Goal: Information Seeking & Learning: Compare options

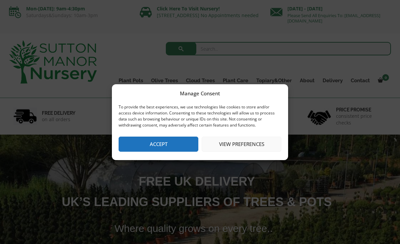
click at [188, 143] on button "Accept" at bounding box center [159, 143] width 80 height 15
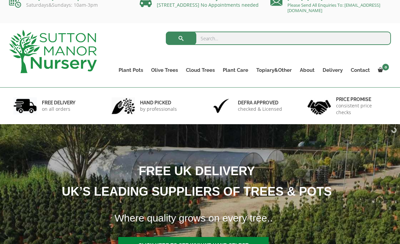
scroll to position [12, 0]
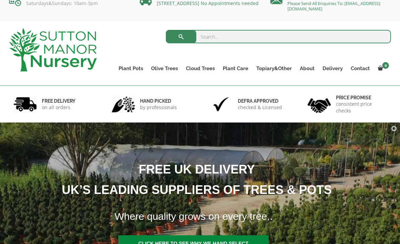
click at [0, 0] on link "Vietnamese Pots" at bounding box center [0, 0] width 0 height 0
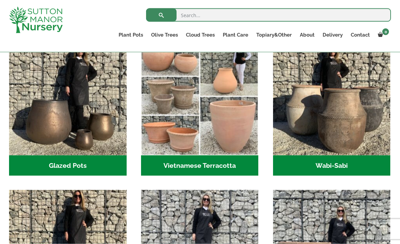
scroll to position [216, 0]
click at [185, 140] on img "Visit product category Vietnamese Terracotta" at bounding box center [200, 96] width 118 height 118
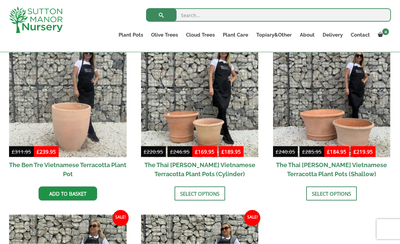
scroll to position [184, 0]
click at [316, 137] on img at bounding box center [332, 98] width 118 height 118
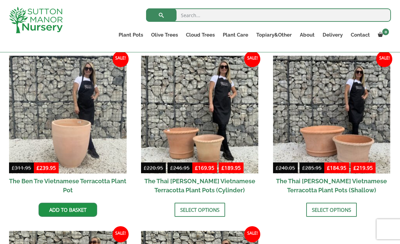
scroll to position [167, 0]
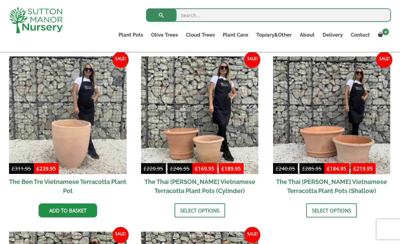
click at [0, 0] on link "The Barolo Pots" at bounding box center [0, 0] width 0 height 0
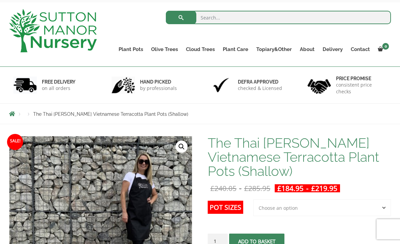
scroll to position [31, 0]
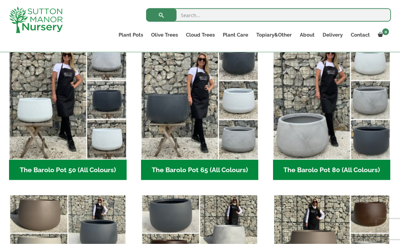
scroll to position [187, 0]
click at [348, 138] on img "Visit product category The Barolo Pot 80 (All Colours)" at bounding box center [332, 101] width 118 height 118
click at [338, 159] on h2 "The Barolo Pot 80 (All Colours) (6)" at bounding box center [332, 169] width 118 height 21
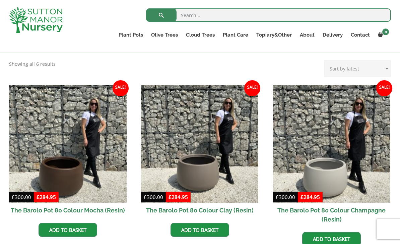
scroll to position [150, 0]
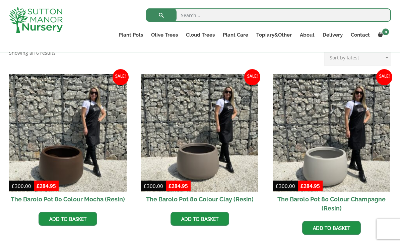
click at [73, 170] on img at bounding box center [68, 133] width 118 height 118
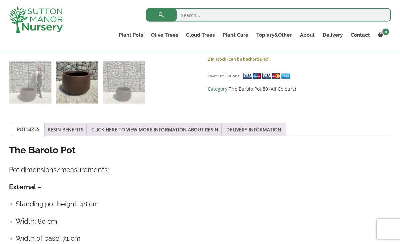
scroll to position [286, 0]
click at [0, 0] on link "Vietnamese Pots" at bounding box center [0, 0] width 0 height 0
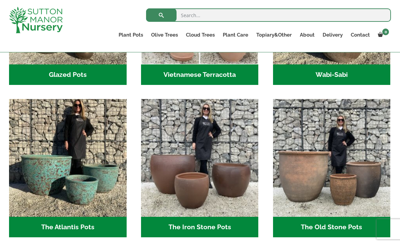
scroll to position [307, 0]
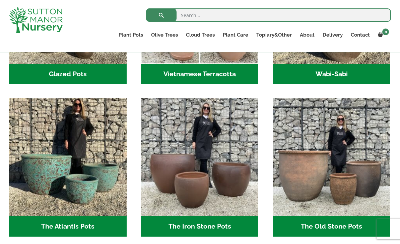
click at [196, 189] on img "Visit product category The Iron Stone Pots" at bounding box center [200, 157] width 118 height 118
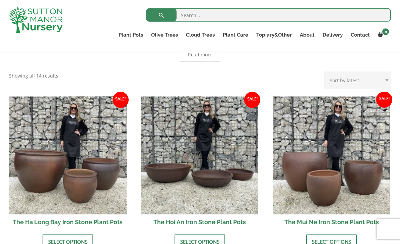
scroll to position [196, 0]
click at [93, 187] on img at bounding box center [68, 155] width 118 height 118
click at [88, 170] on img at bounding box center [68, 155] width 118 height 118
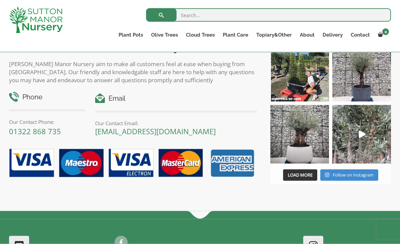
click at [298, 135] on img at bounding box center [300, 134] width 59 height 59
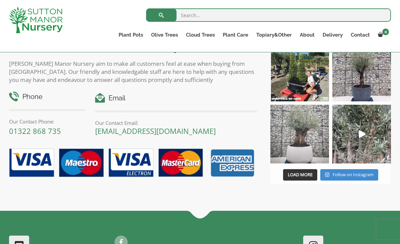
scroll to position [973, 0]
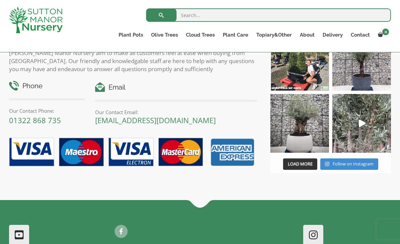
click at [0, 0] on link "The Capri Pots" at bounding box center [0, 0] width 0 height 0
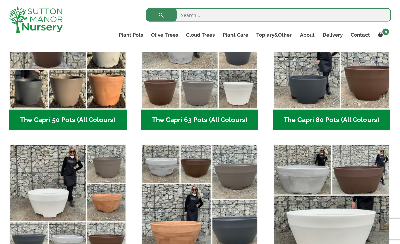
scroll to position [236, 0]
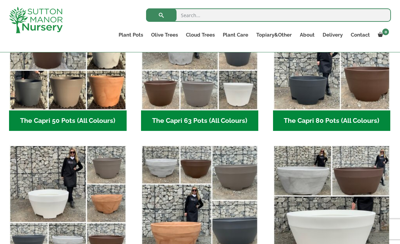
click at [312, 91] on img "Visit product category The Capri 80 Pots (All Colours)" at bounding box center [332, 52] width 118 height 118
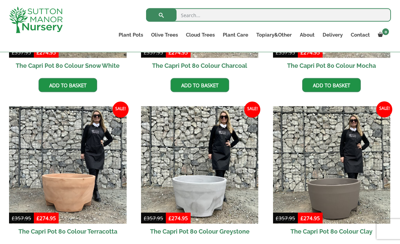
scroll to position [284, 0]
click at [59, 199] on img at bounding box center [68, 165] width 118 height 118
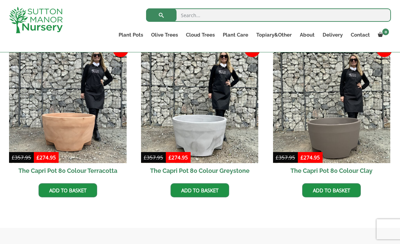
scroll to position [345, 0]
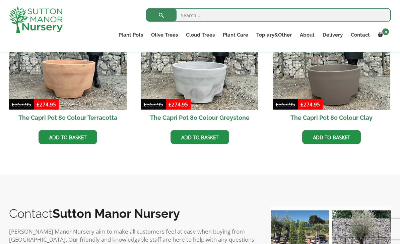
scroll to position [397, 0]
click at [0, 0] on link "Gnarled Olive Trees" at bounding box center [0, 0] width 0 height 0
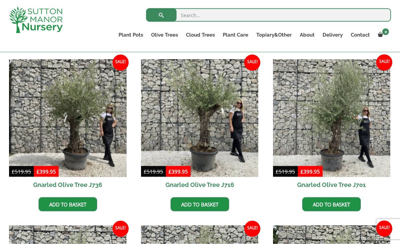
scroll to position [168, 0]
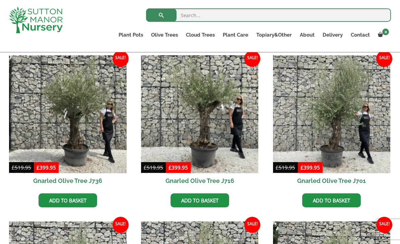
click at [68, 139] on img at bounding box center [68, 114] width 118 height 118
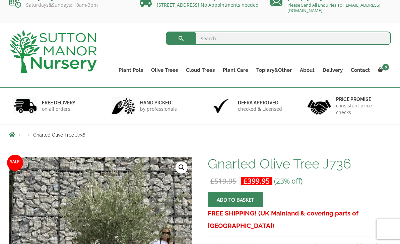
scroll to position [12, 0]
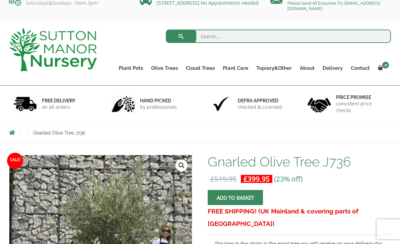
click at [128, 63] on link "Plant Pots" at bounding box center [131, 67] width 33 height 9
click at [0, 0] on link "Vietnamese Terracotta" at bounding box center [0, 0] width 0 height 0
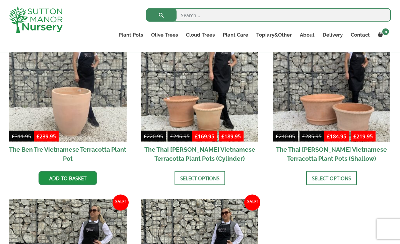
scroll to position [200, 0]
click at [0, 0] on link "Resin Bonded Pots" at bounding box center [0, 0] width 0 height 0
click at [0, 0] on link "The Barolo Pots" at bounding box center [0, 0] width 0 height 0
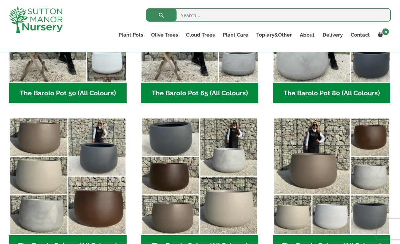
scroll to position [264, 0]
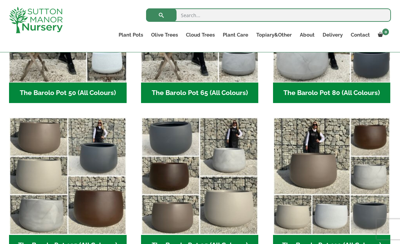
click at [99, 207] on img "Visit product category The Barolo Pot 125 (All Colours)" at bounding box center [68, 176] width 118 height 118
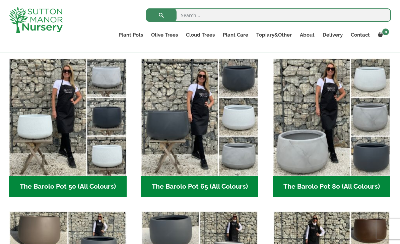
scroll to position [165, 0]
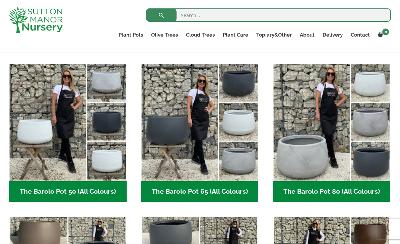
click at [337, 146] on img "Visit product category The Barolo Pot 80 (All Colours)" at bounding box center [332, 122] width 118 height 118
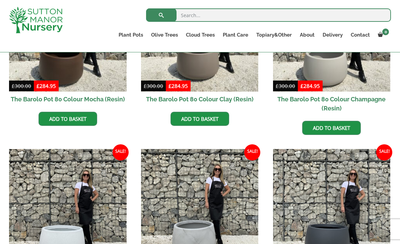
scroll to position [248, 0]
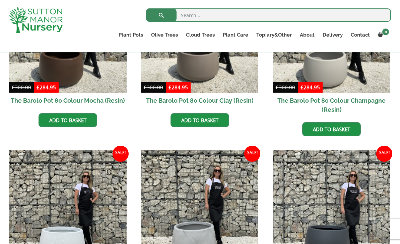
click at [46, 76] on img at bounding box center [68, 34] width 118 height 118
click at [60, 75] on img at bounding box center [68, 34] width 118 height 118
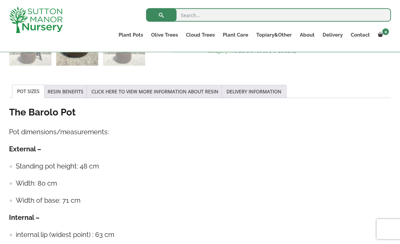
scroll to position [324, 0]
click at [141, 94] on link "CLICK HERE TO VIEW MORE INFORMATION ABOUT RESIN" at bounding box center [155, 91] width 127 height 13
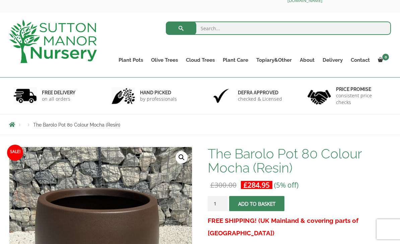
scroll to position [0, 0]
